Goal: Transaction & Acquisition: Purchase product/service

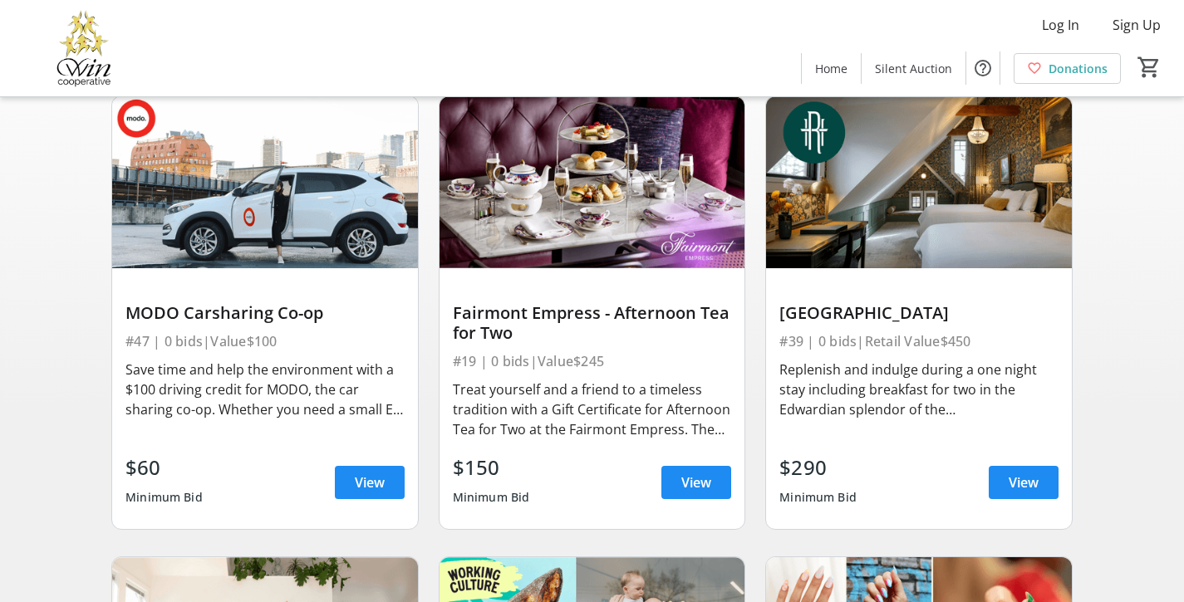
scroll to position [145, 0]
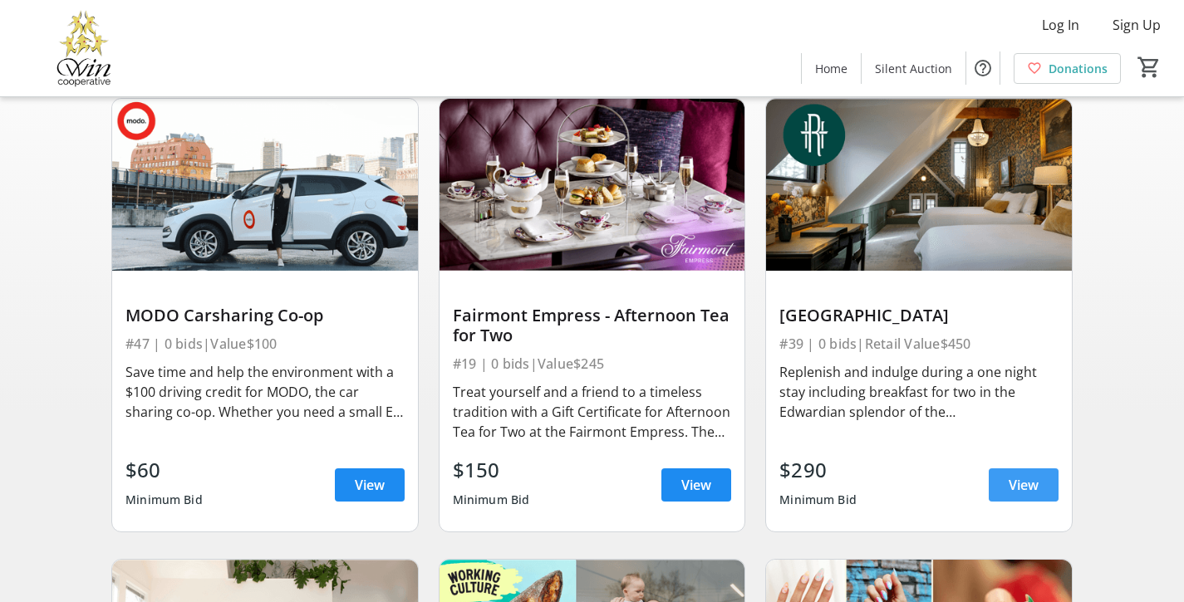
click at [1012, 492] on span "View" at bounding box center [1023, 485] width 30 height 20
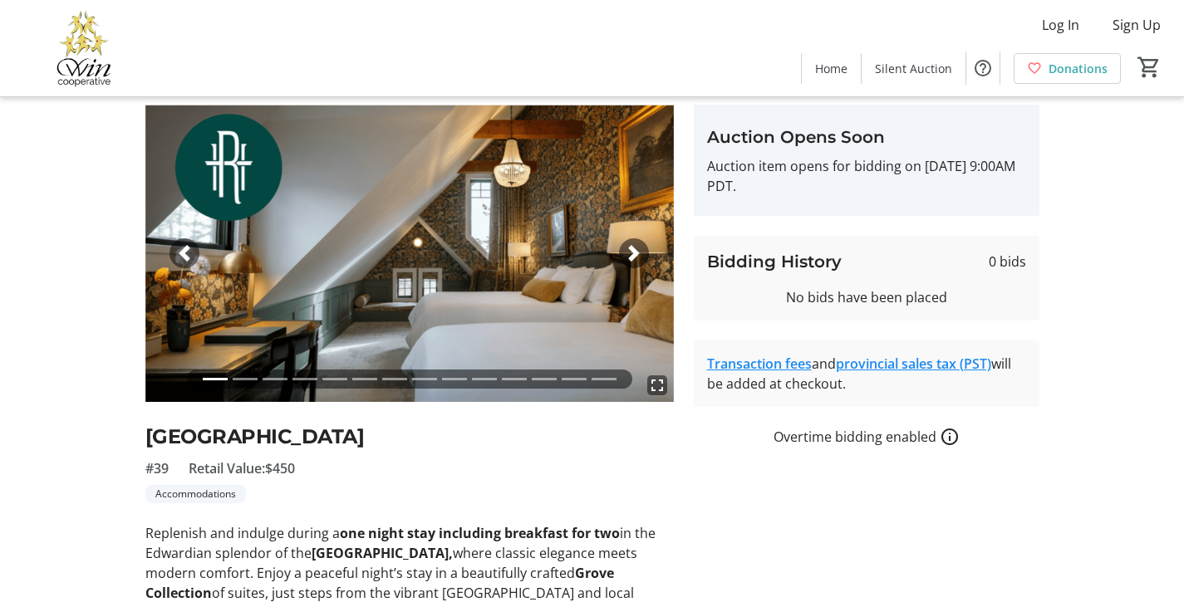
scroll to position [55, 0]
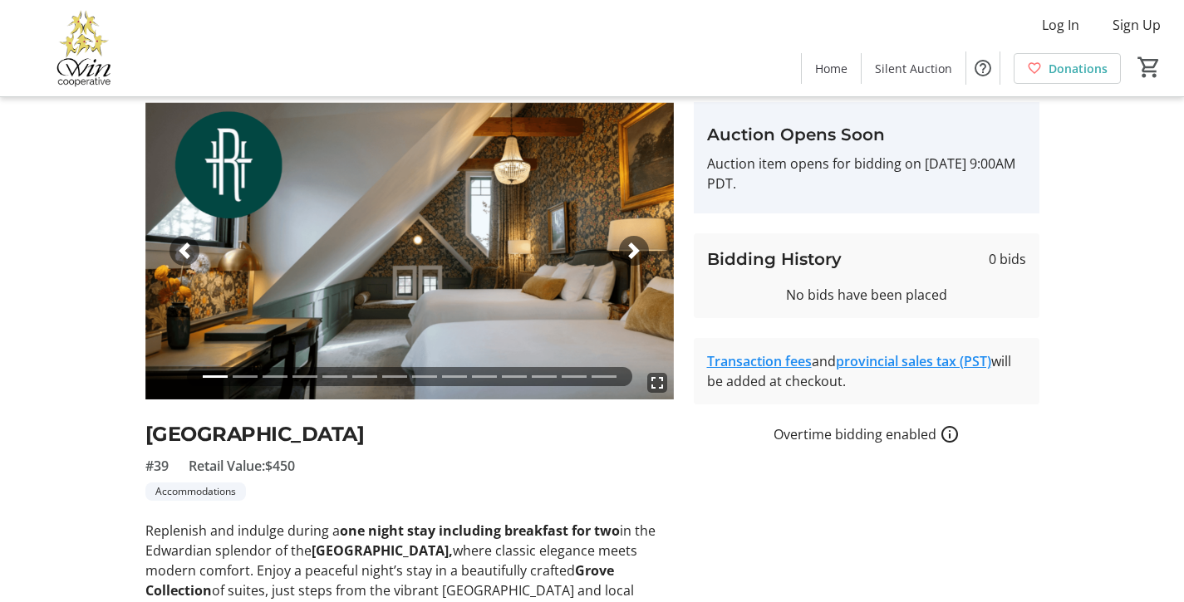
click at [243, 375] on li at bounding box center [245, 376] width 25 height 19
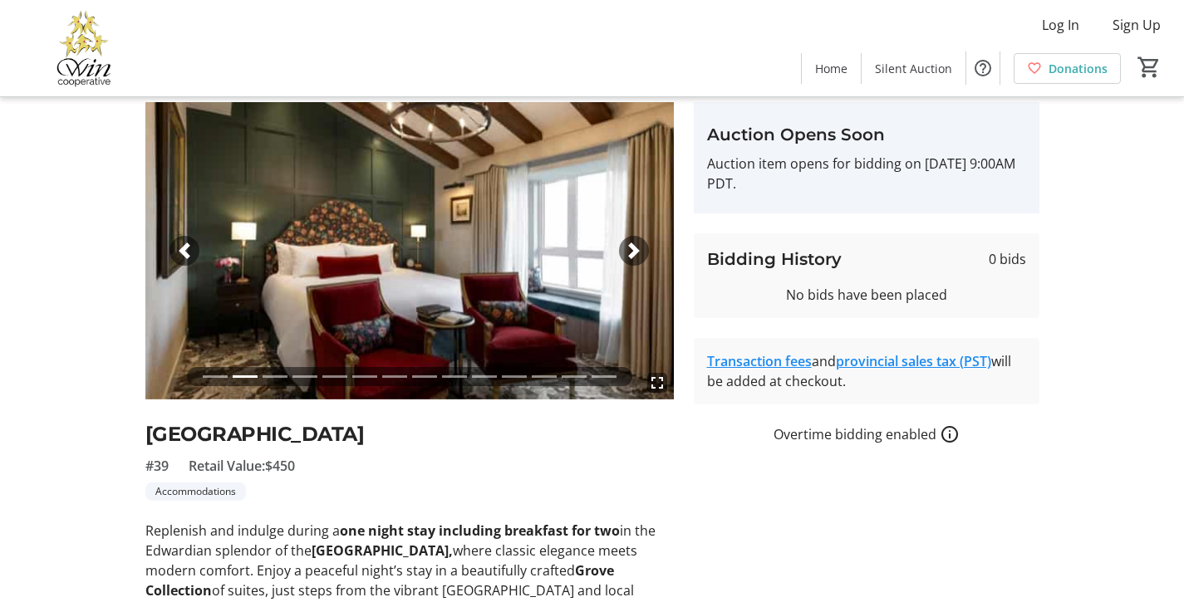
click at [277, 378] on li at bounding box center [274, 376] width 25 height 19
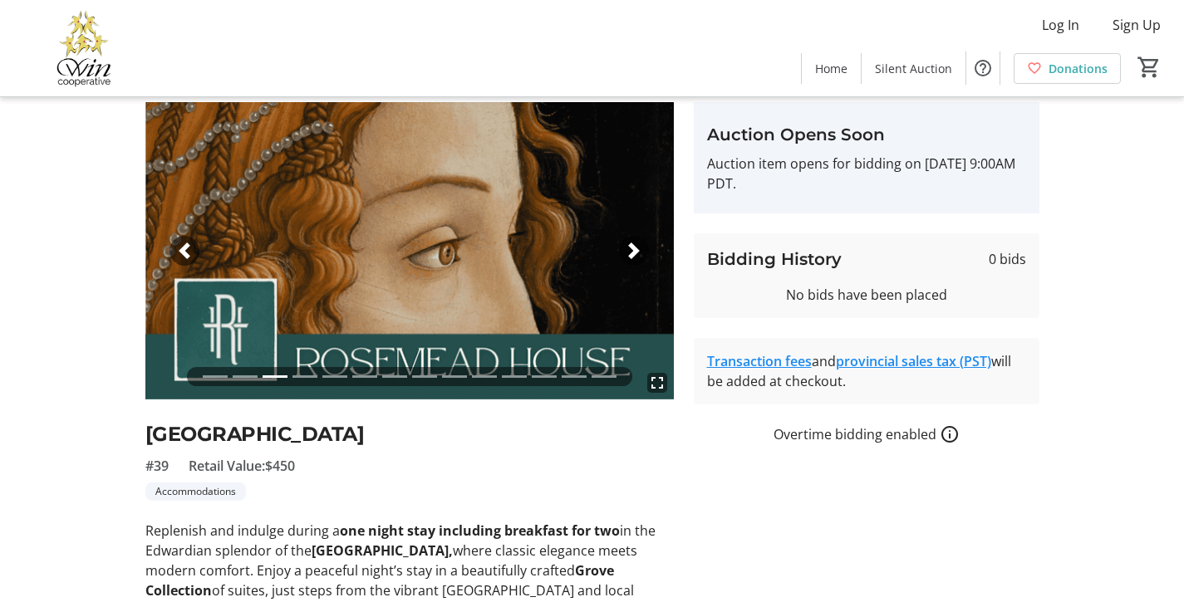
click at [300, 375] on li at bounding box center [304, 376] width 25 height 19
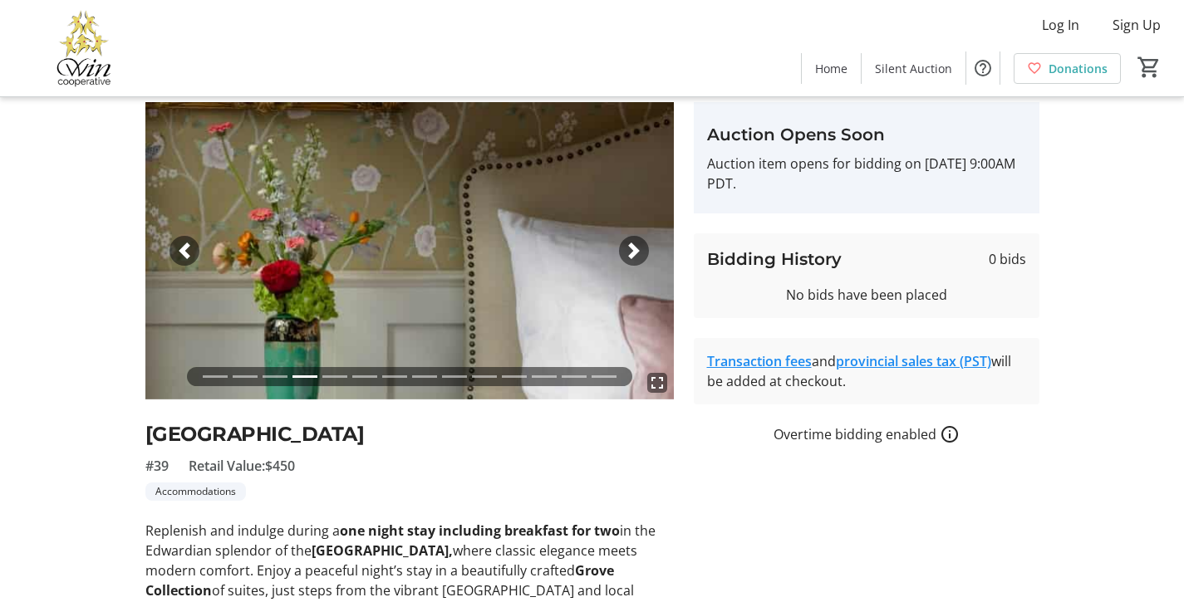
click at [333, 380] on li at bounding box center [334, 376] width 25 height 19
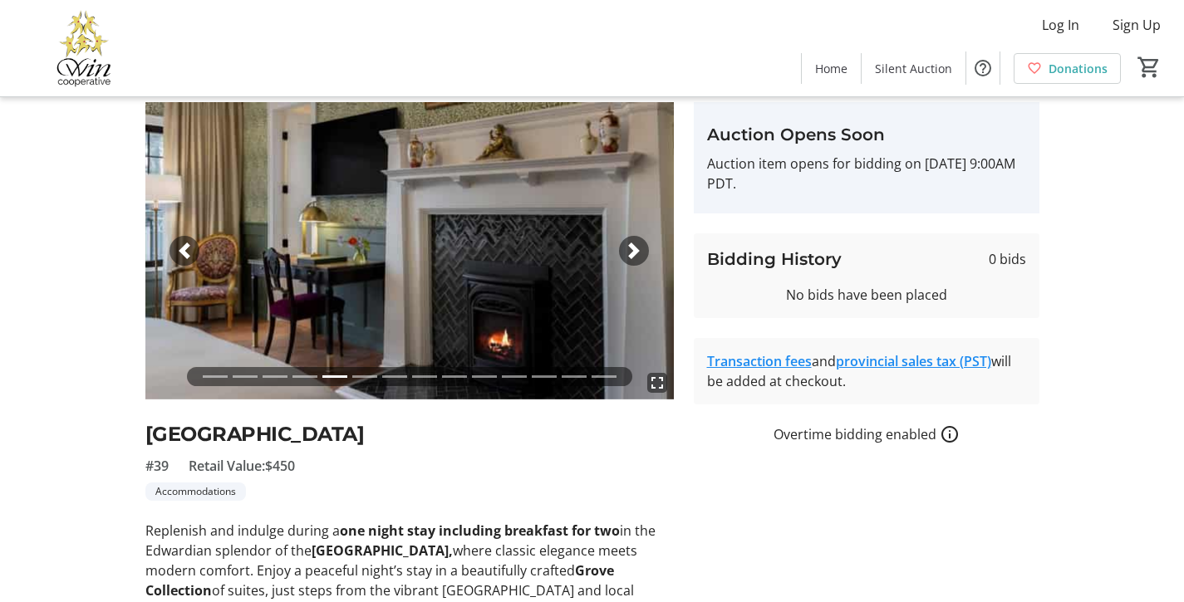
click at [368, 378] on li at bounding box center [364, 376] width 25 height 19
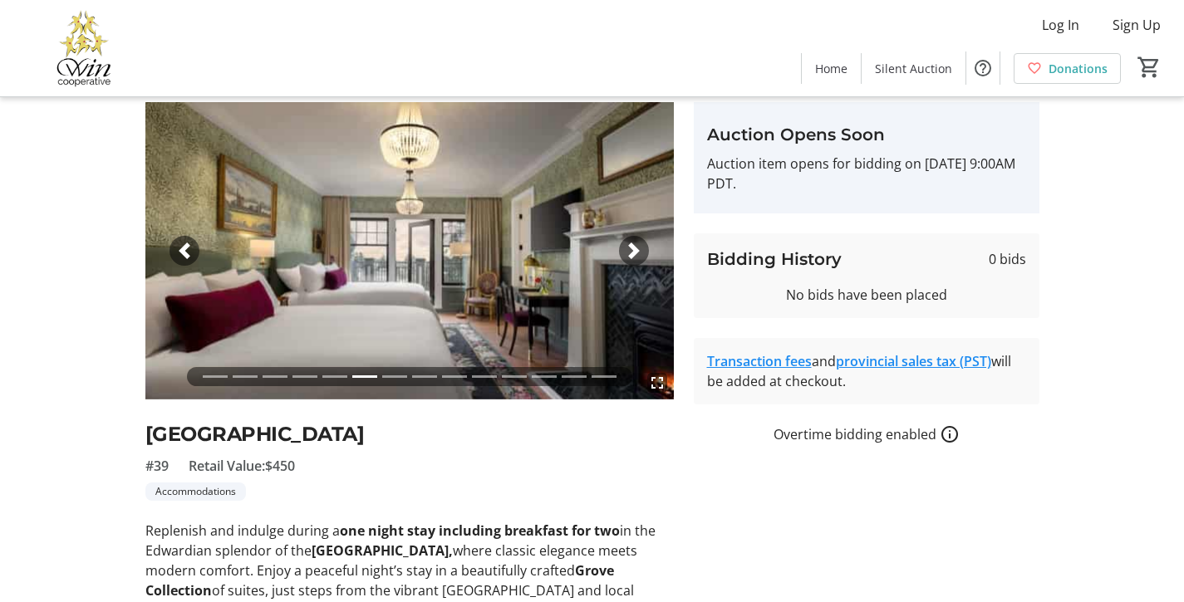
click at [393, 375] on li at bounding box center [394, 376] width 25 height 19
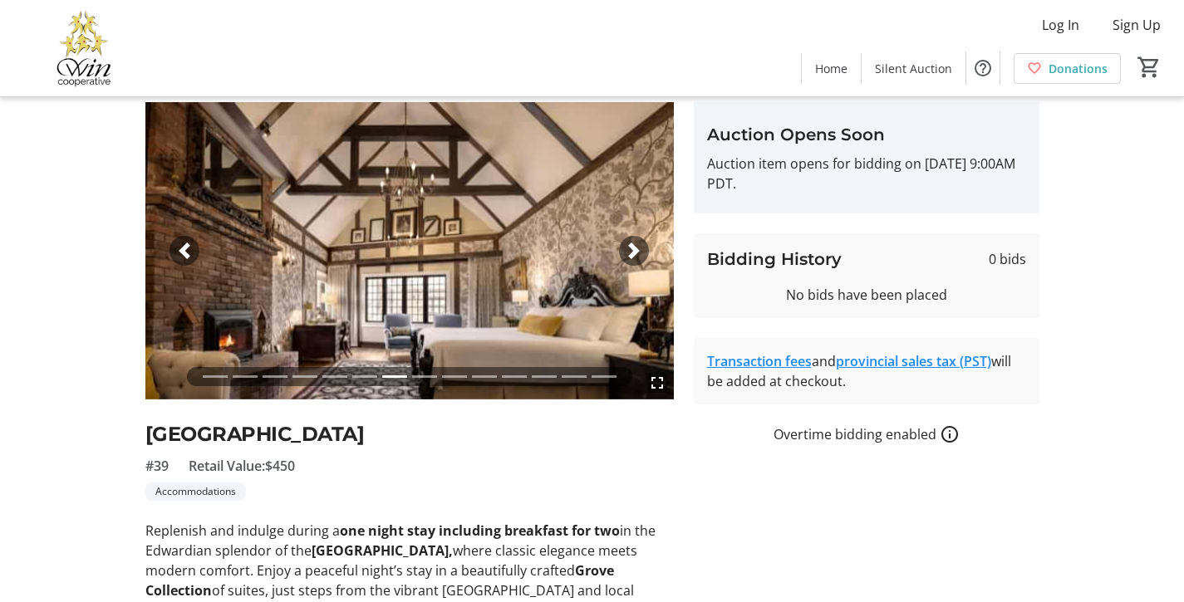
click at [421, 379] on li at bounding box center [424, 376] width 25 height 19
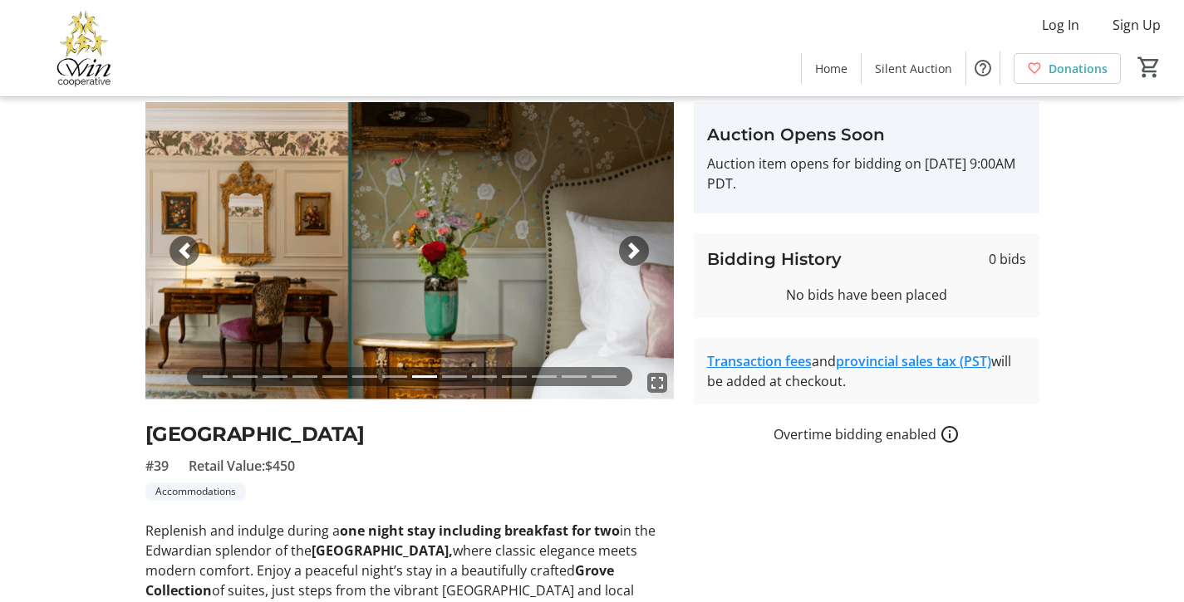
click at [461, 377] on li at bounding box center [454, 376] width 25 height 19
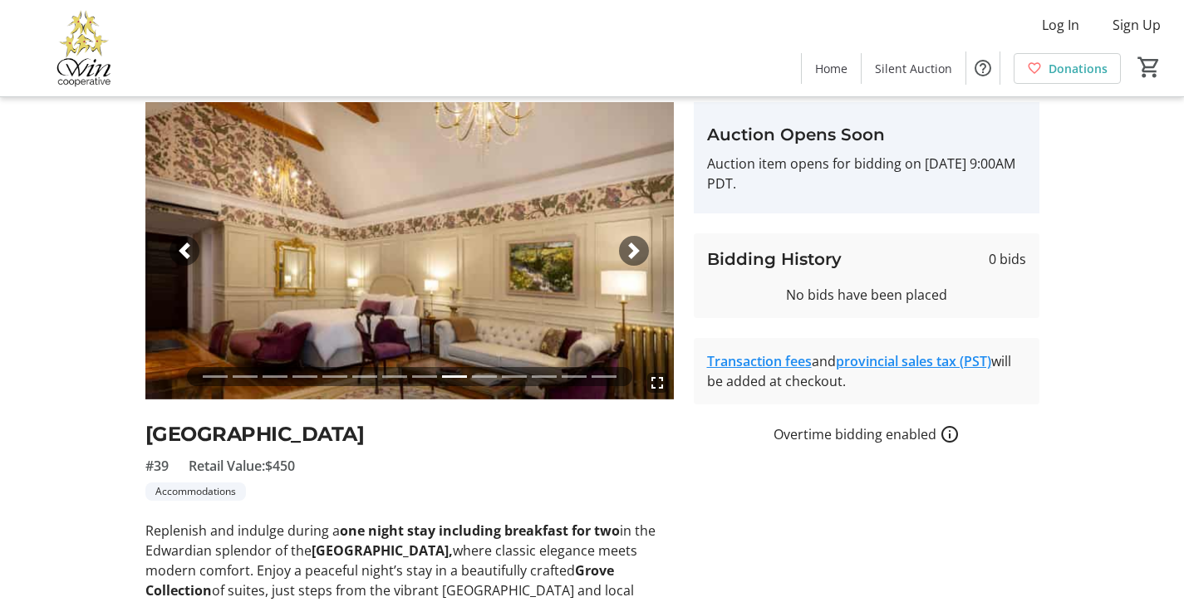
click at [483, 378] on li at bounding box center [484, 376] width 25 height 19
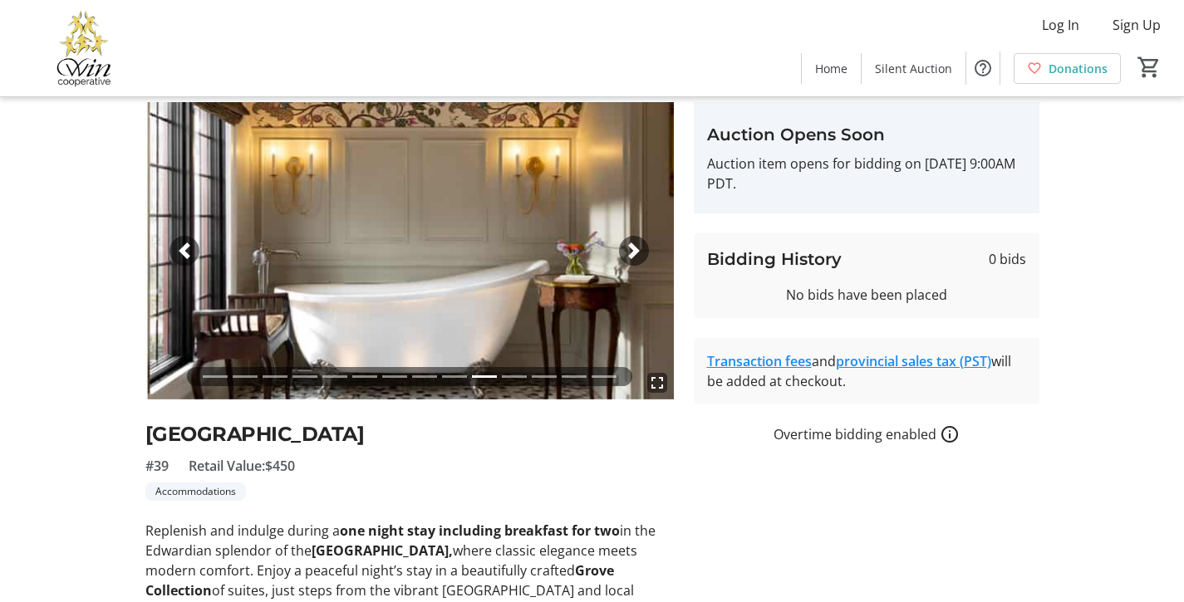
click at [515, 375] on li at bounding box center [514, 376] width 25 height 19
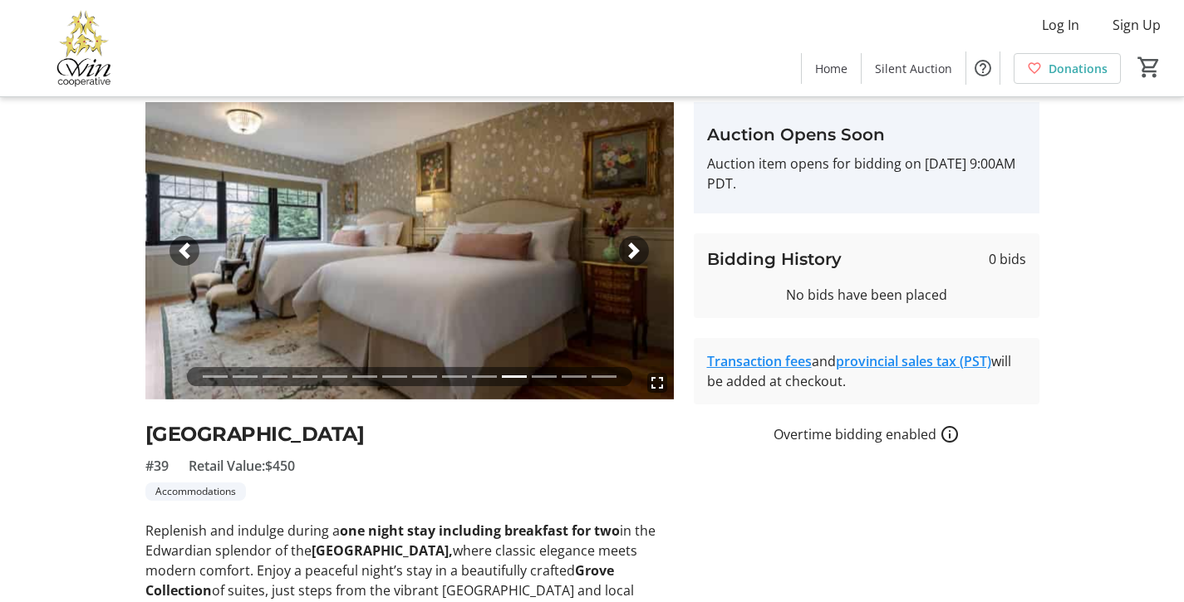
click at [540, 377] on li at bounding box center [544, 376] width 25 height 19
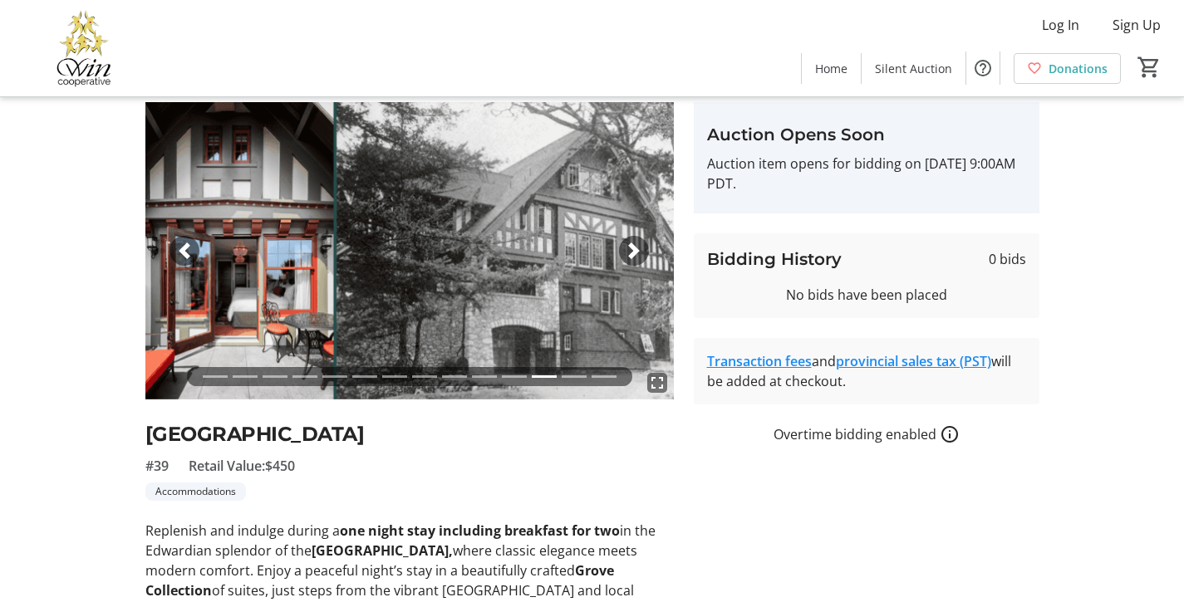
click at [577, 379] on li at bounding box center [573, 376] width 25 height 19
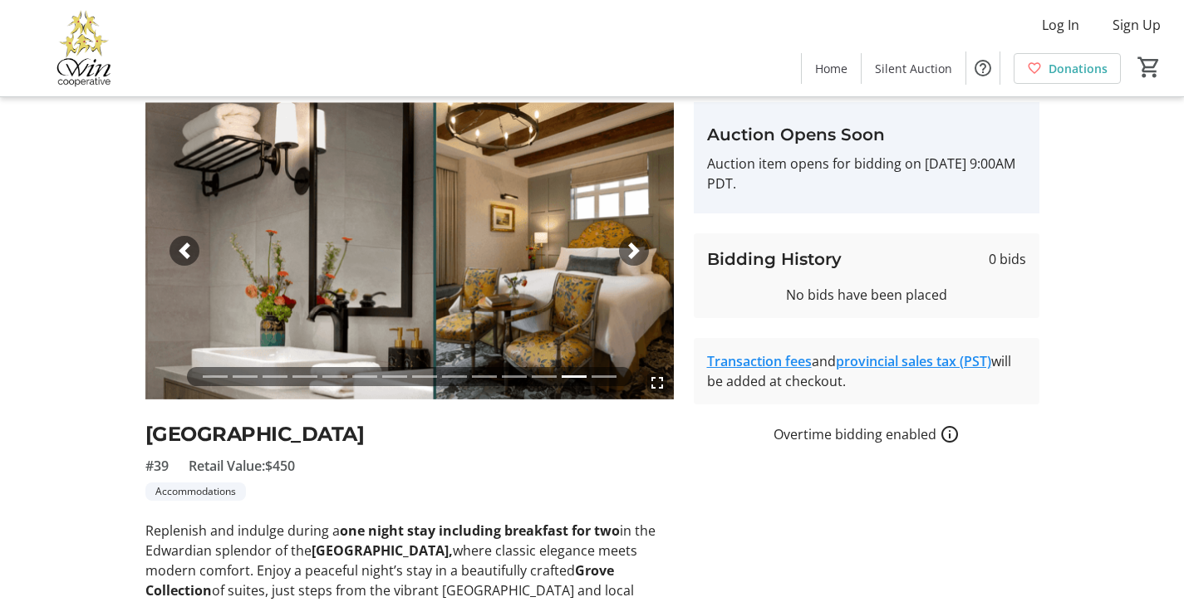
click at [536, 380] on li at bounding box center [544, 376] width 25 height 19
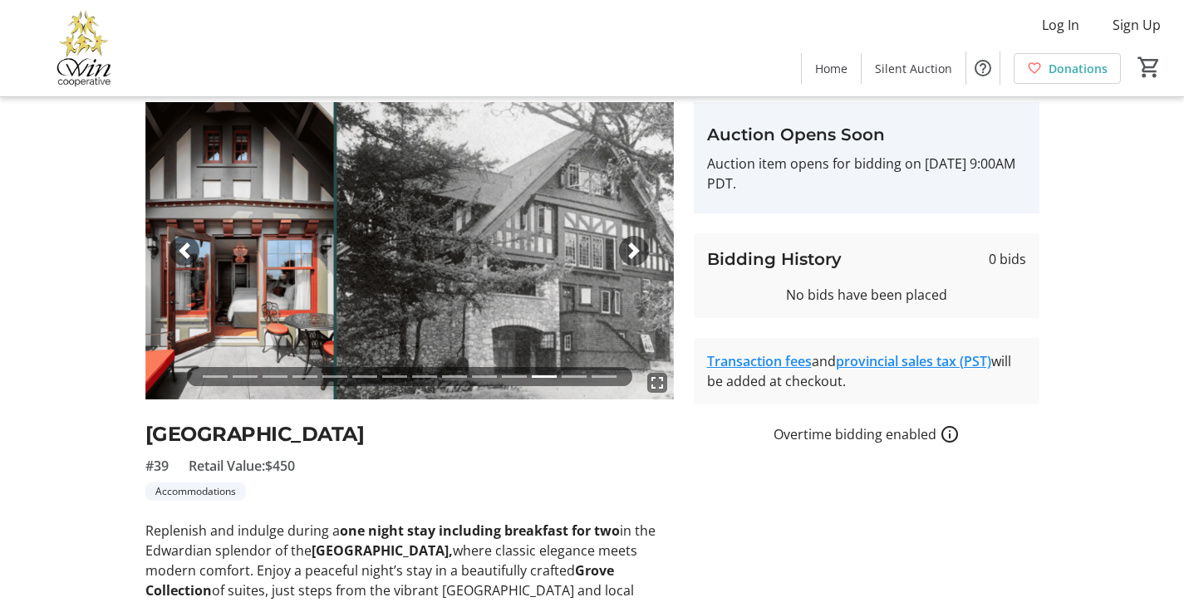
click at [574, 375] on li at bounding box center [573, 376] width 25 height 19
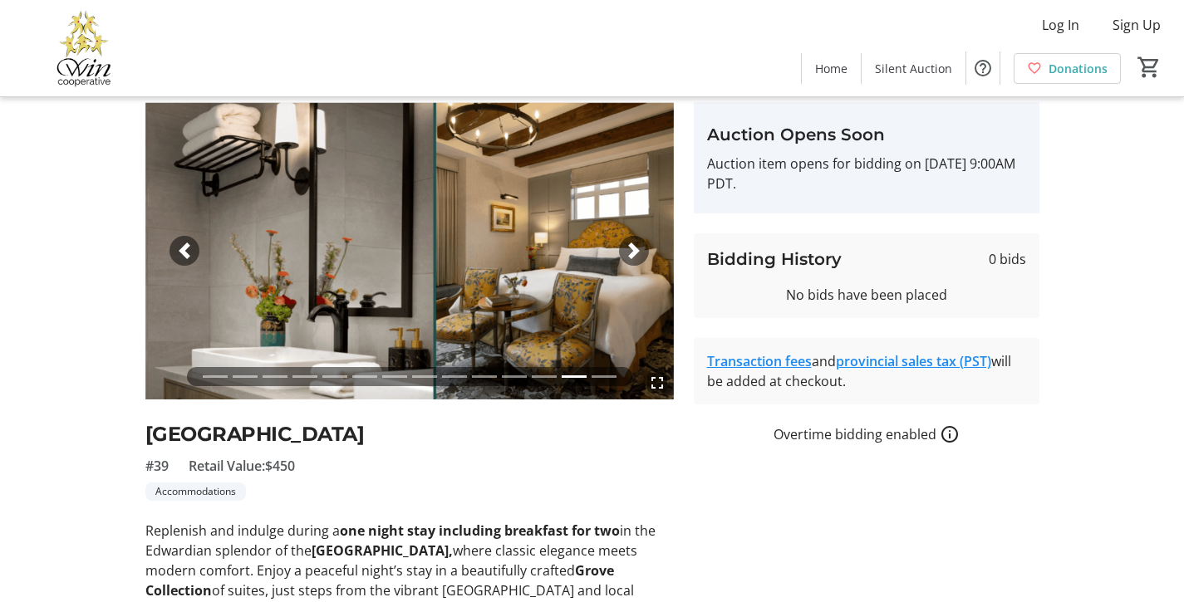
click at [610, 378] on li at bounding box center [603, 376] width 25 height 19
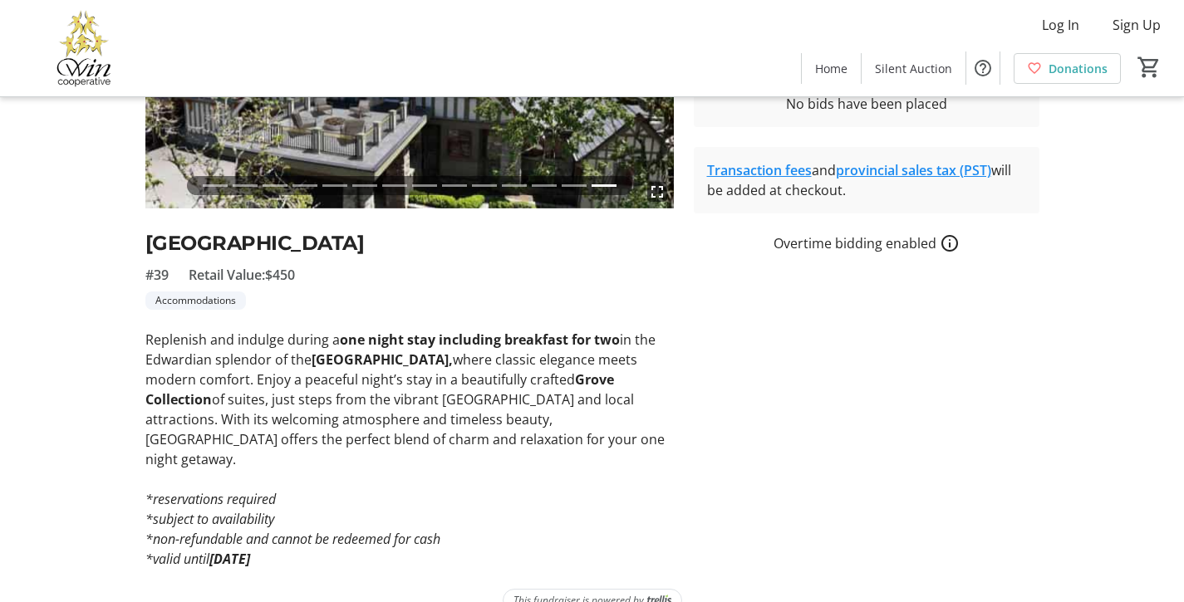
scroll to position [256, 0]
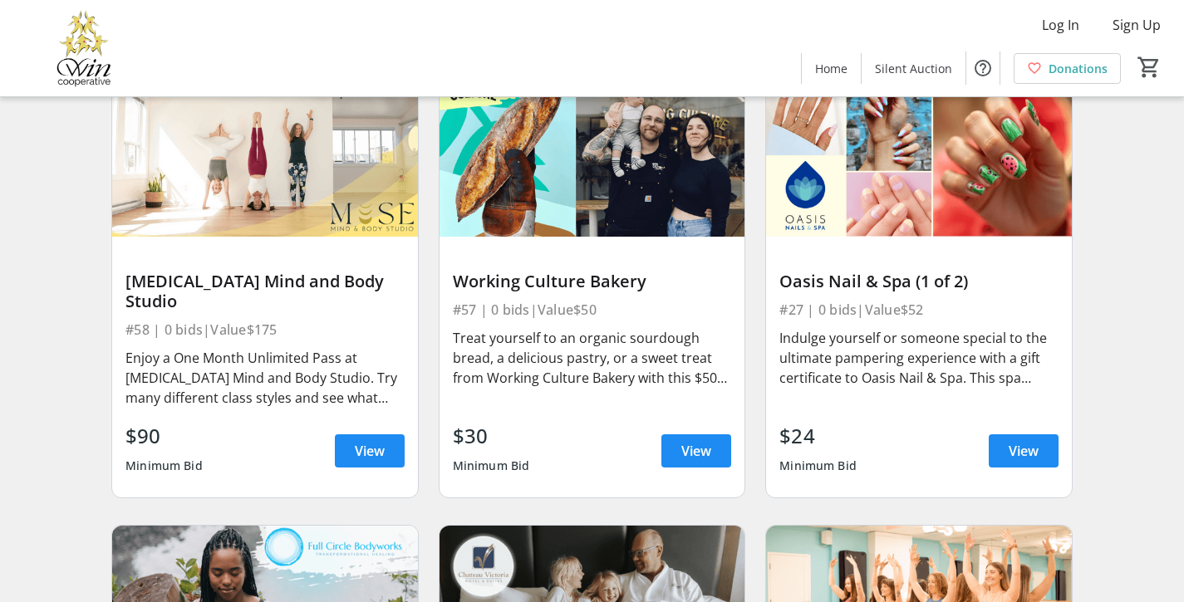
scroll to position [642, 0]
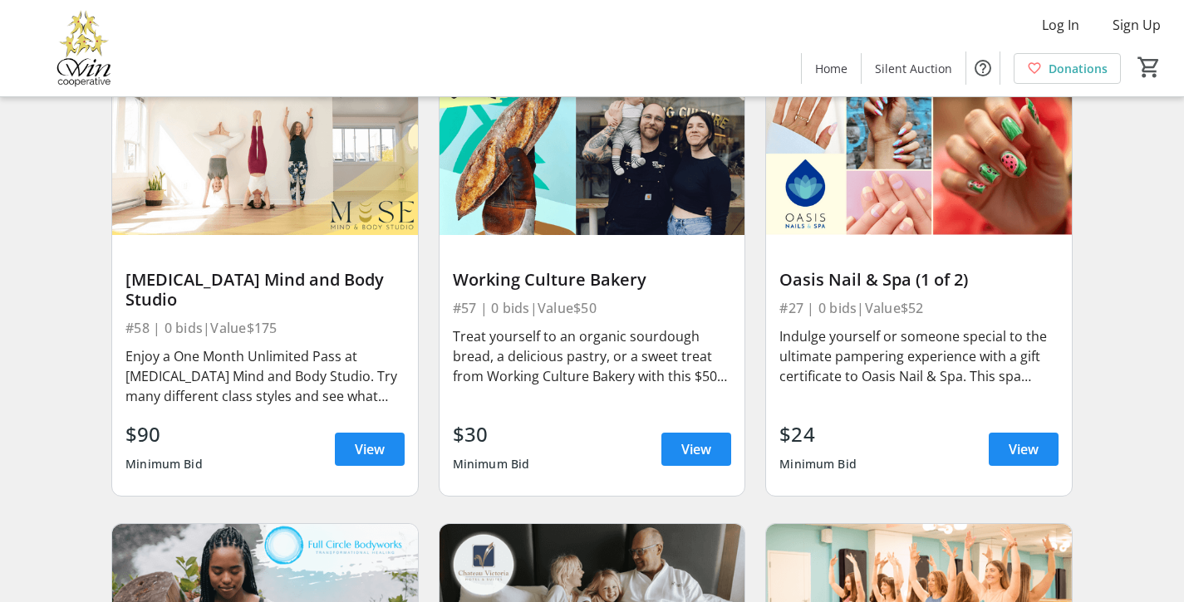
click at [229, 169] on img at bounding box center [265, 149] width 306 height 172
click at [351, 441] on span at bounding box center [370, 449] width 70 height 40
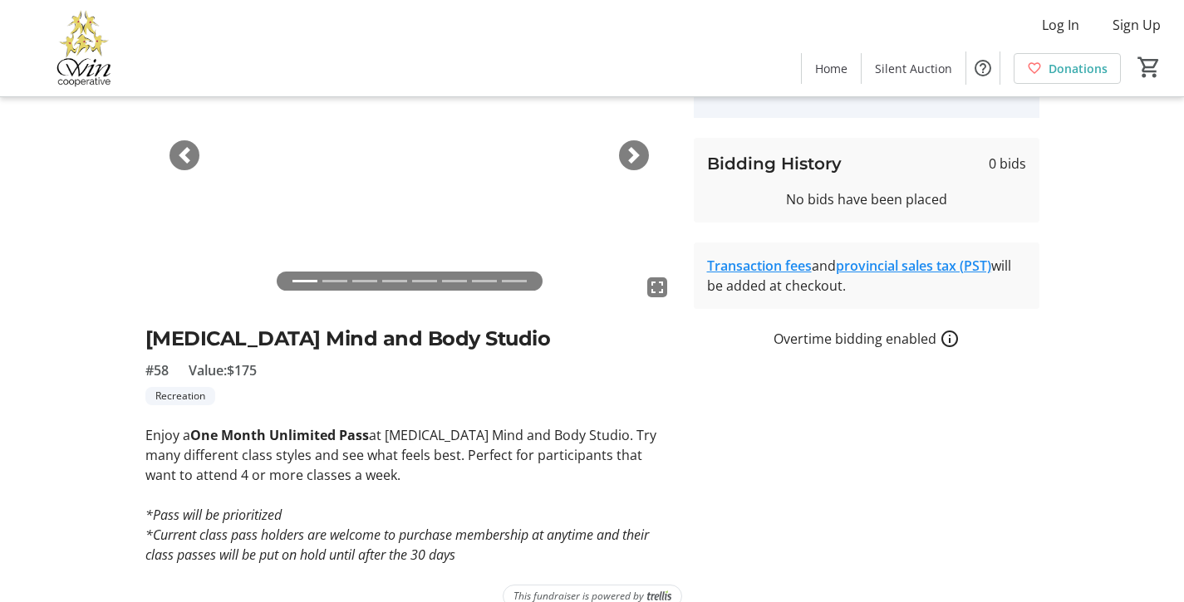
scroll to position [176, 0]
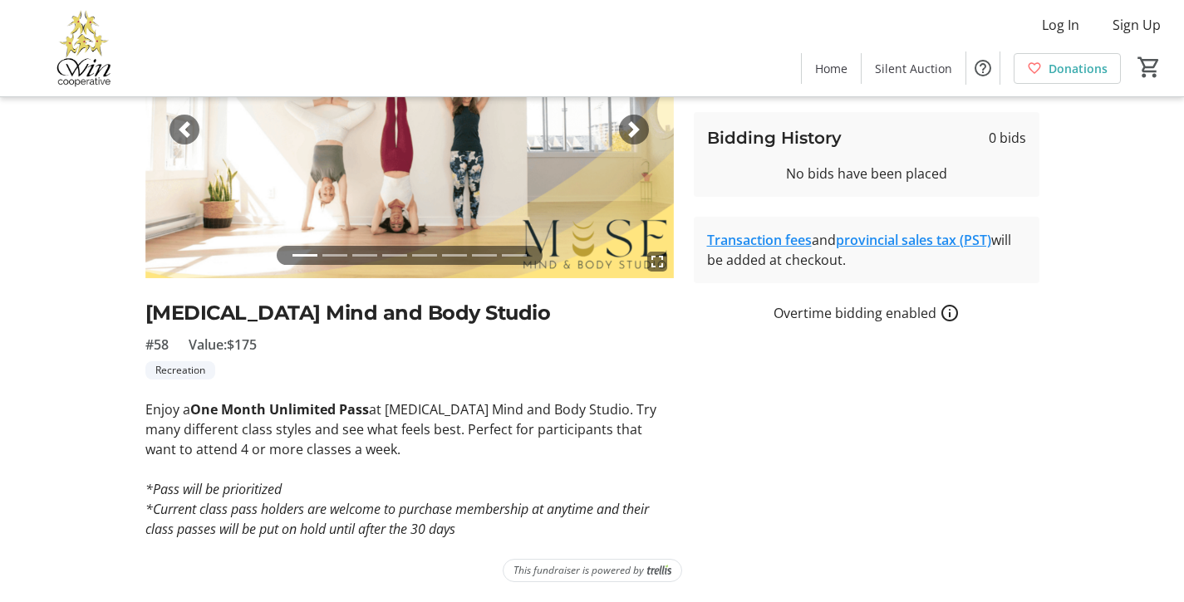
click at [178, 126] on span "button" at bounding box center [184, 129] width 17 height 17
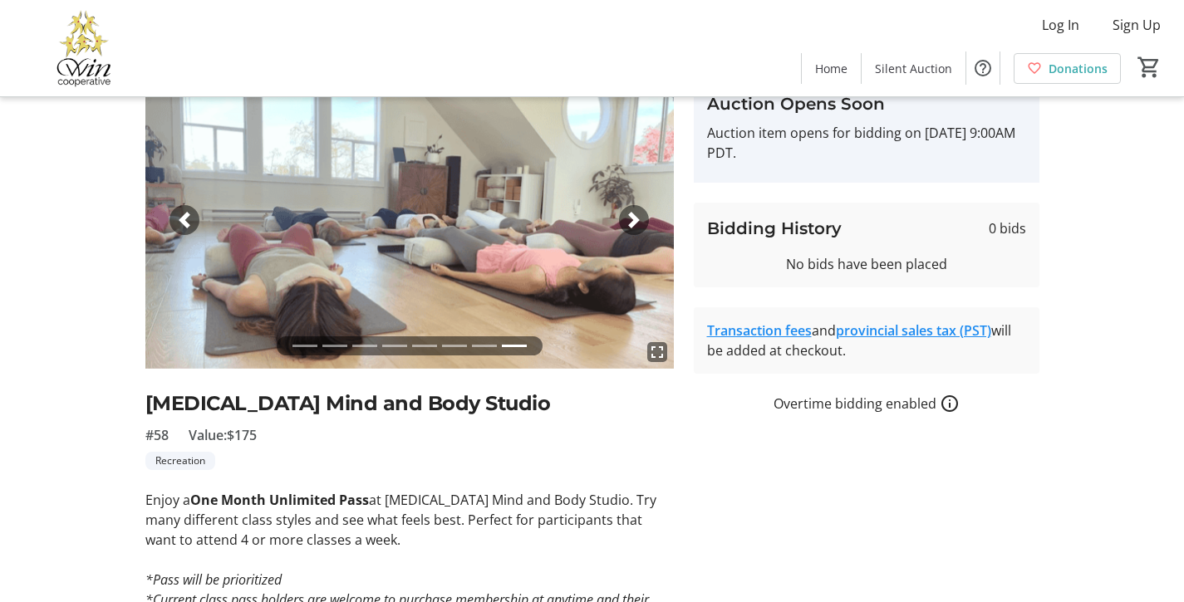
scroll to position [47, 0]
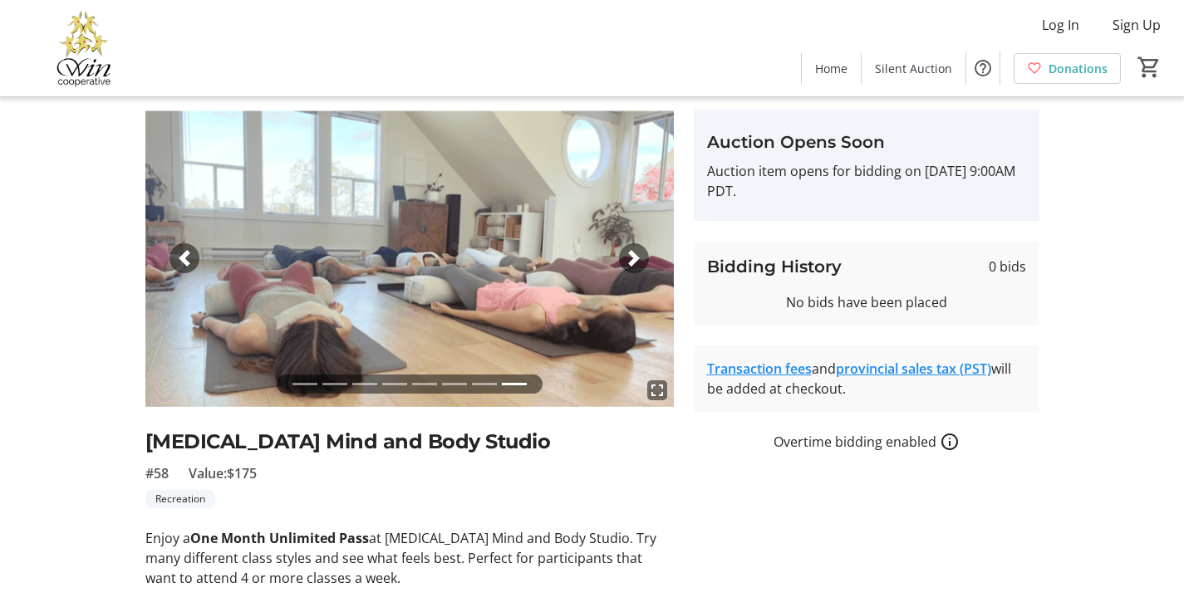
click at [635, 254] on span "button" at bounding box center [633, 258] width 17 height 17
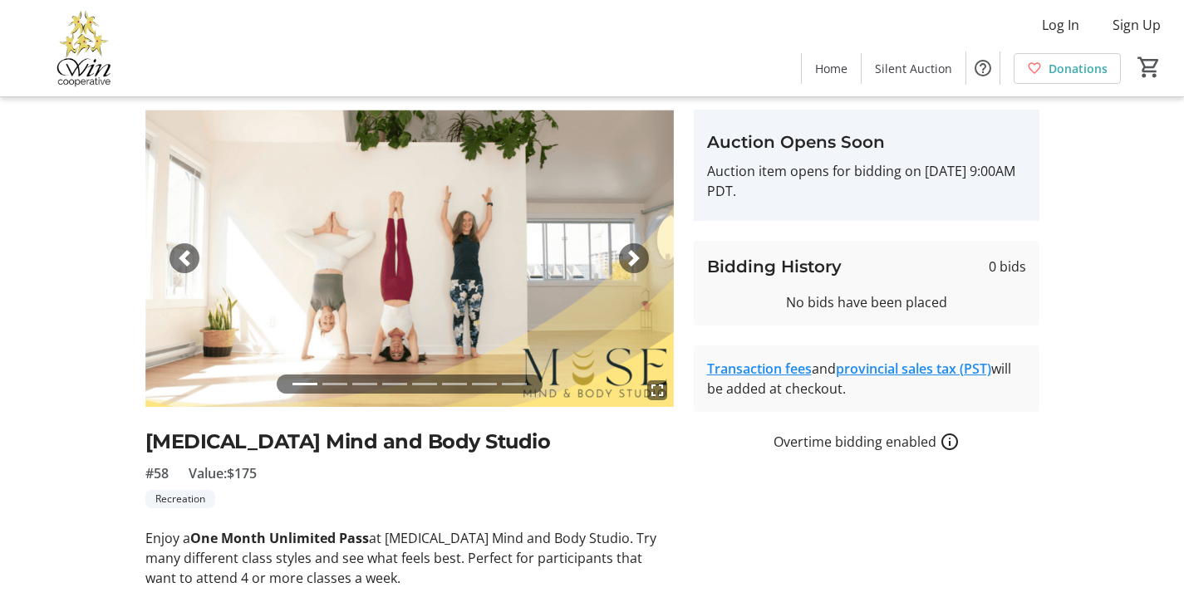
click at [635, 254] on span "button" at bounding box center [633, 258] width 17 height 17
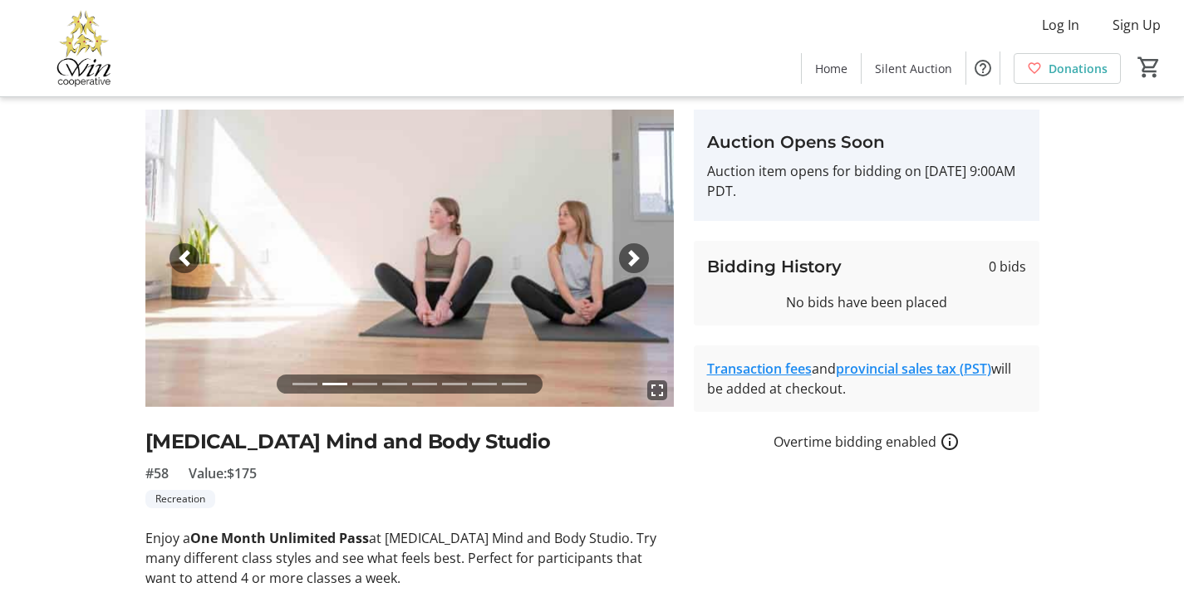
click at [635, 254] on span "button" at bounding box center [633, 258] width 17 height 17
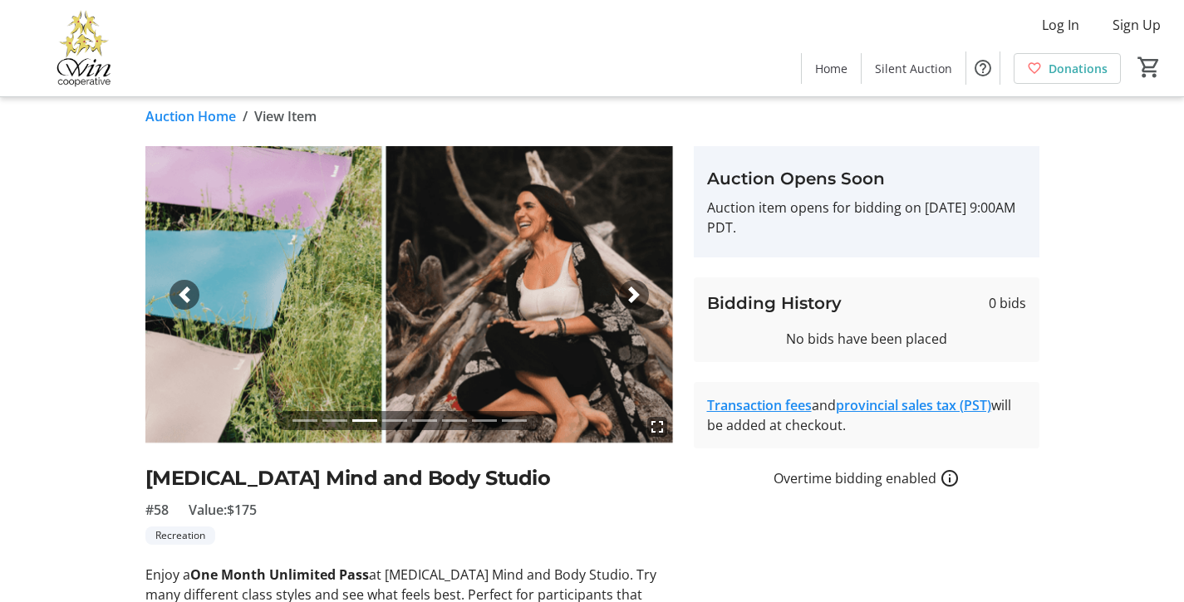
scroll to position [0, 0]
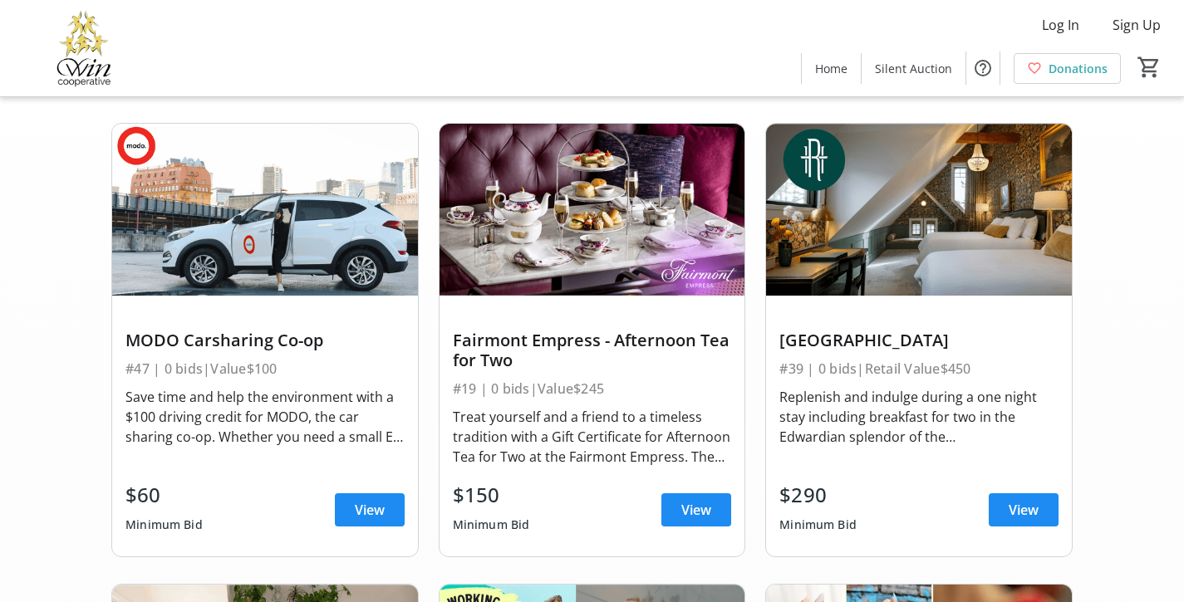
scroll to position [125, 0]
